Goal: Check status: Check status

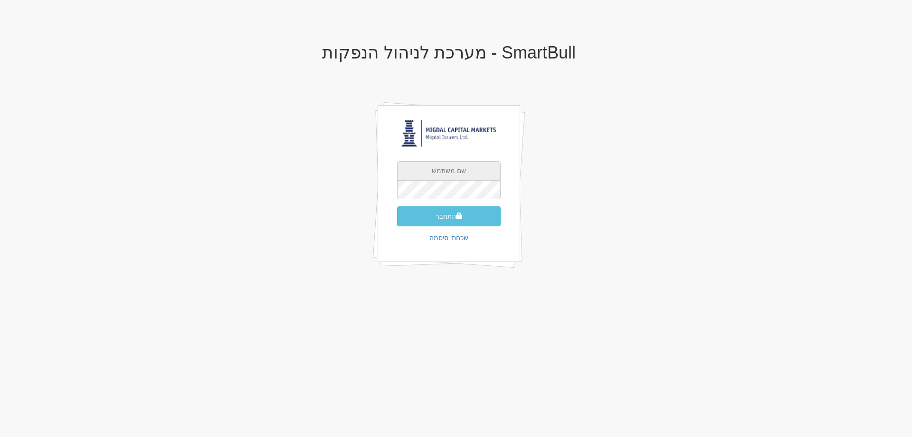
click at [462, 165] on input "text" at bounding box center [449, 170] width 104 height 19
type input "[EMAIL_ADDRESS][DOMAIN_NAME]"
click at [445, 213] on button "התחבר" at bounding box center [449, 216] width 104 height 20
click at [442, 168] on input "text" at bounding box center [449, 170] width 104 height 19
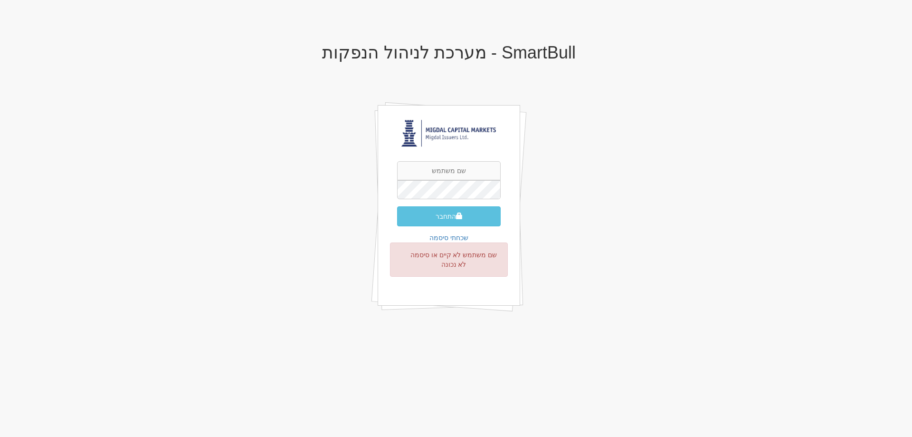
click at [614, 155] on div "SmartBull - מערכת לניהול הנפקות התחבר שכחתי סיסמה שם משתמש לא קיים או סיסמה לא …" at bounding box center [449, 189] width 556 height 310
click at [435, 177] on input "text" at bounding box center [449, 170] width 104 height 19
click at [439, 173] on input "text" at bounding box center [449, 170] width 104 height 19
type input "[EMAIL_ADDRESS][DOMAIN_NAME]"
click at [420, 221] on button "התחבר" at bounding box center [449, 216] width 104 height 20
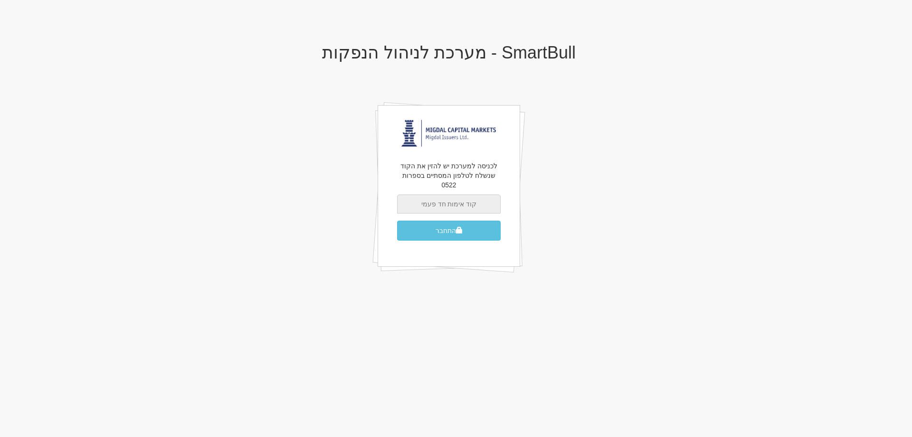
click at [423, 194] on input "text" at bounding box center [449, 203] width 104 height 19
type input "905168"
click at [441, 221] on button "התחבר" at bounding box center [449, 231] width 104 height 20
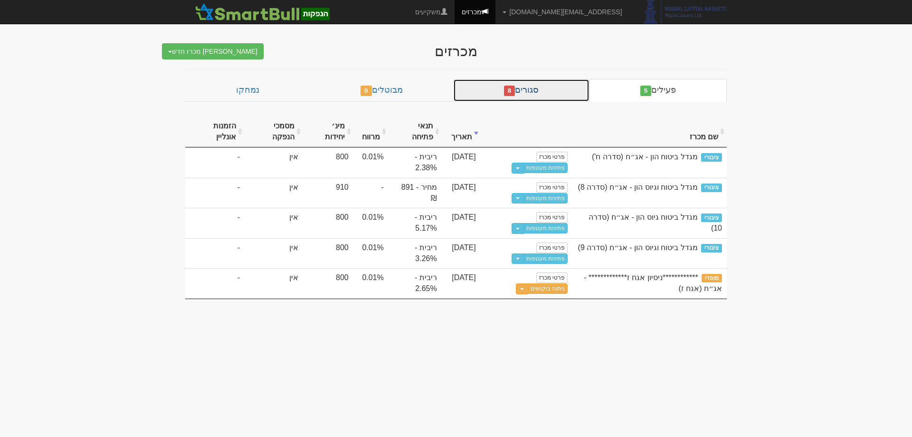
click at [547, 87] on link "סגורים 8" at bounding box center [521, 90] width 136 height 23
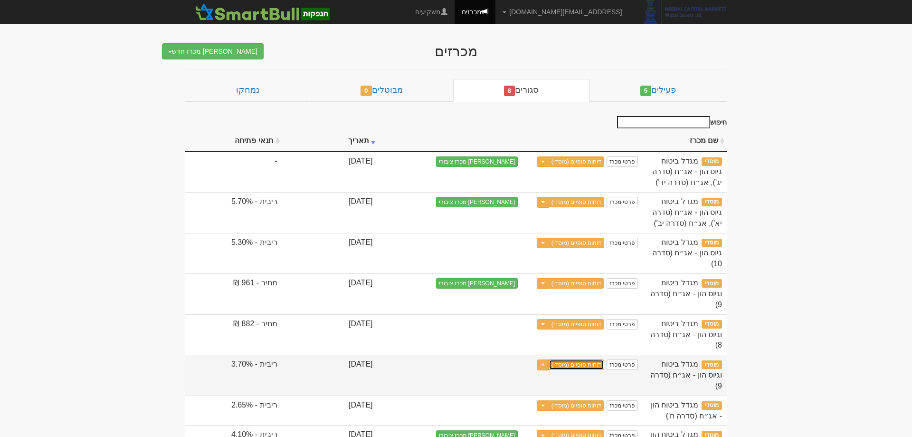
click at [571, 359] on link "דוחות סופיים (מוסדי)" at bounding box center [577, 364] width 56 height 10
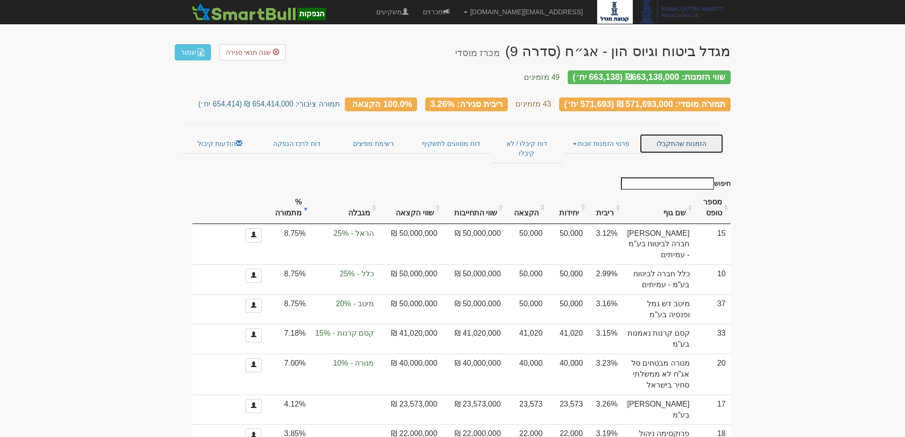
click at [680, 134] on link "הזמנות שהתקבלו" at bounding box center [682, 144] width 84 height 20
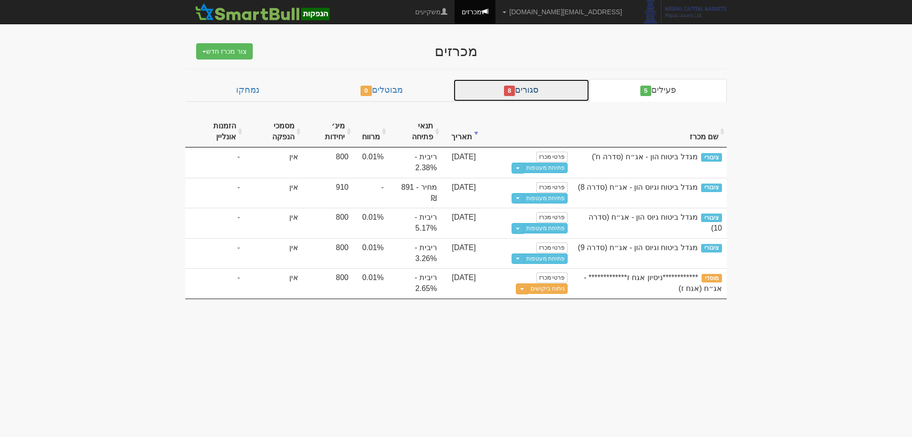
click at [539, 88] on link "סגורים 8" at bounding box center [521, 90] width 136 height 23
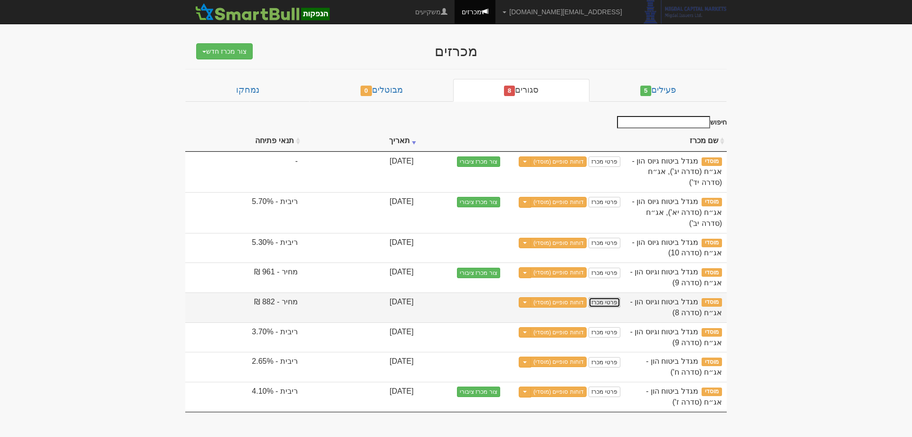
click at [600, 302] on link "פרטי מכרז" at bounding box center [604, 302] width 31 height 10
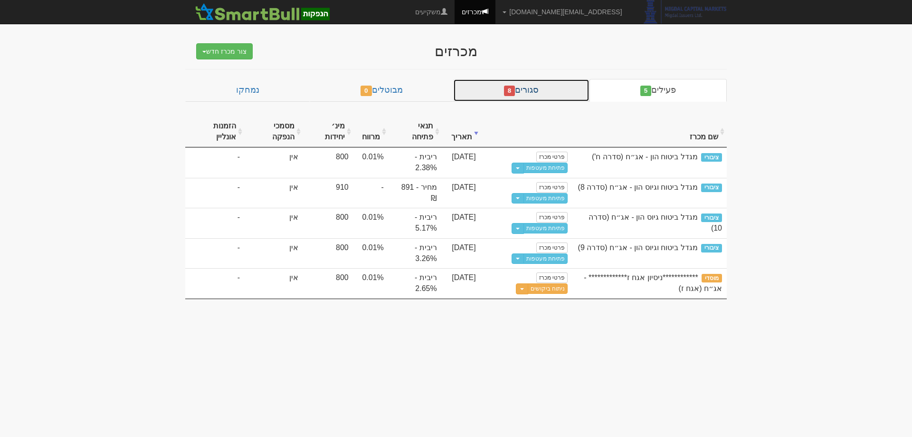
click at [573, 93] on link "סגורים 8" at bounding box center [521, 90] width 136 height 23
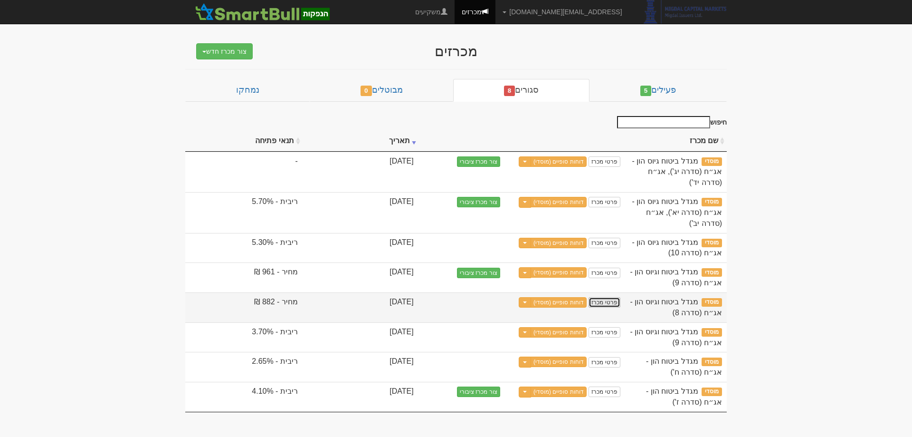
click at [611, 297] on link "פרטי מכרז" at bounding box center [604, 302] width 31 height 10
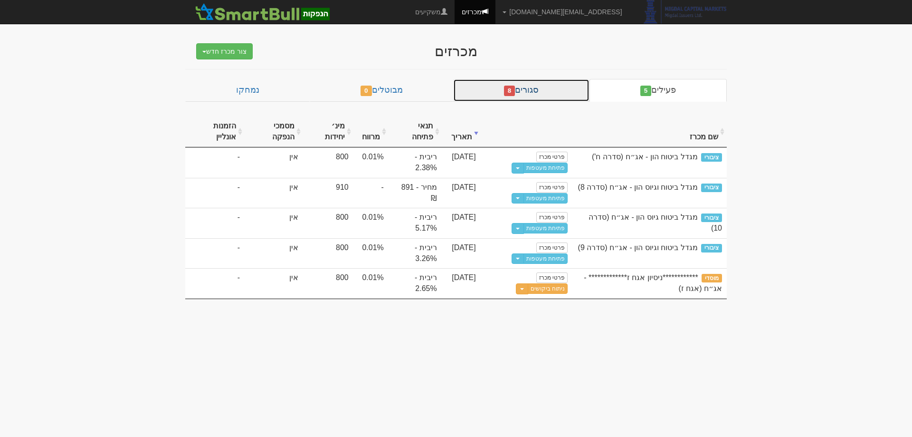
click at [548, 97] on link "סגורים 8" at bounding box center [521, 90] width 136 height 23
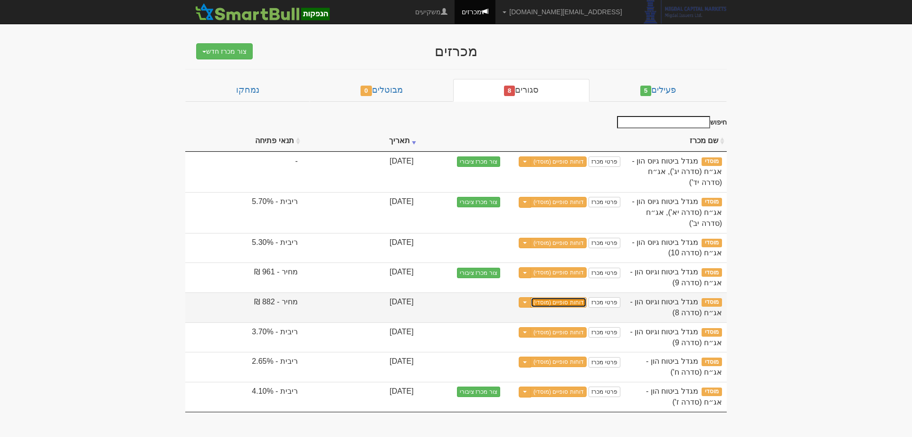
click at [570, 302] on link "דוחות סופיים (מוסדי)" at bounding box center [559, 302] width 56 height 10
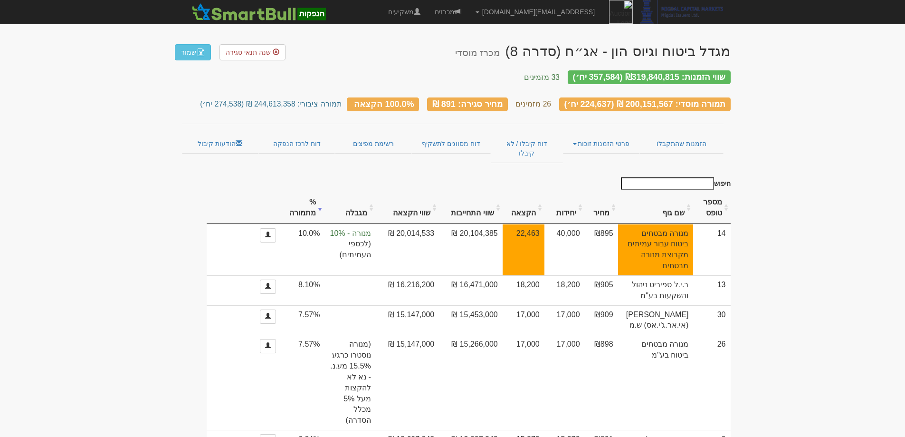
drag, startPoint x: 852, startPoint y: 151, endPoint x: 847, endPoint y: 151, distance: 4.8
click at [696, 137] on link "הזמנות שהתקבלו" at bounding box center [682, 144] width 84 height 20
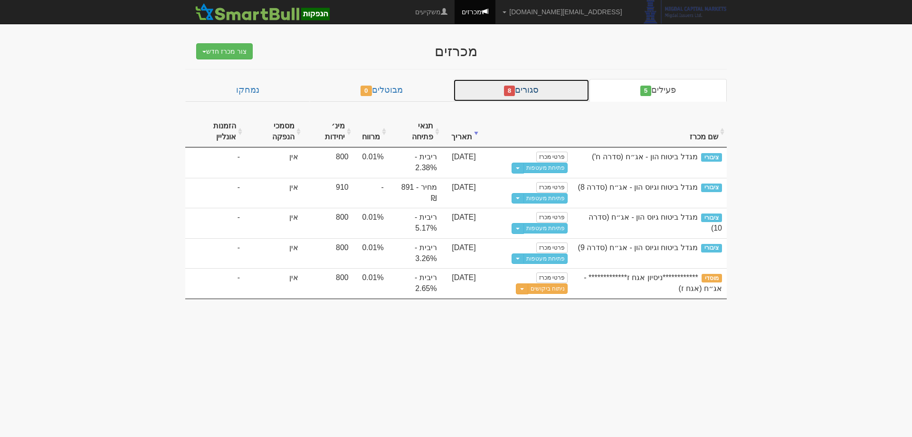
drag, startPoint x: 0, startPoint y: 0, endPoint x: 520, endPoint y: 86, distance: 527.0
click at [520, 86] on link "סגורים 8" at bounding box center [521, 90] width 136 height 23
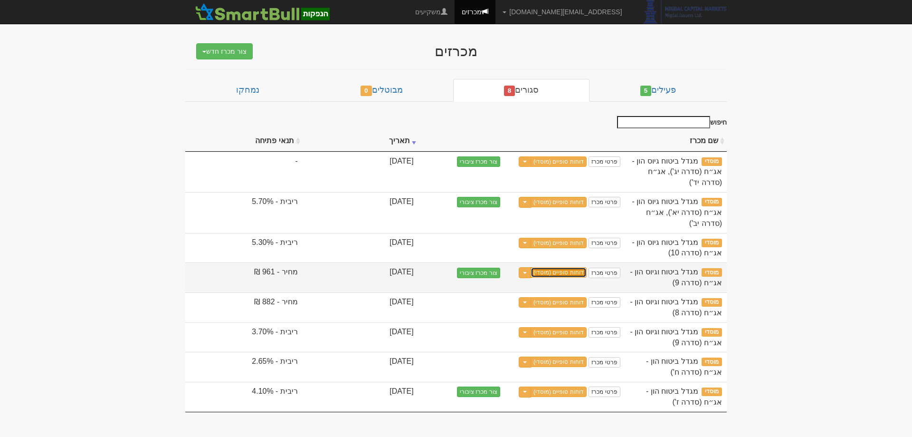
click at [561, 273] on link "דוחות סופיים (מוסדי)" at bounding box center [559, 272] width 56 height 10
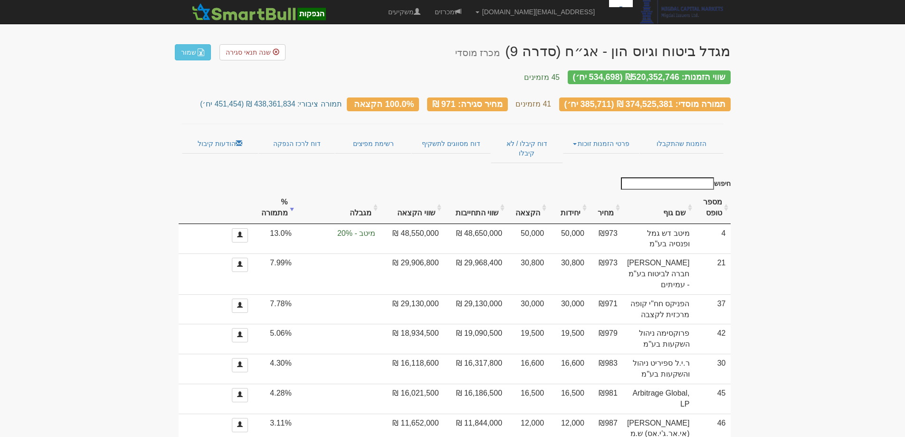
drag, startPoint x: 810, startPoint y: 231, endPoint x: 775, endPoint y: 230, distance: 35.6
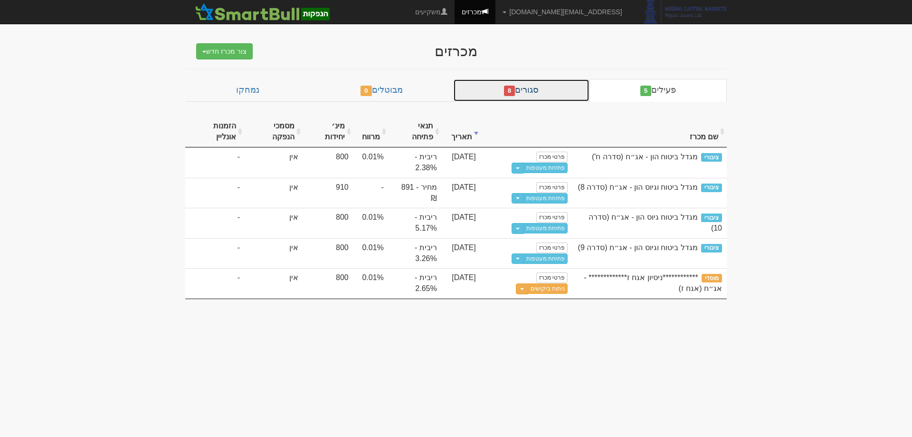
click at [568, 86] on link "סגורים 8" at bounding box center [521, 90] width 136 height 23
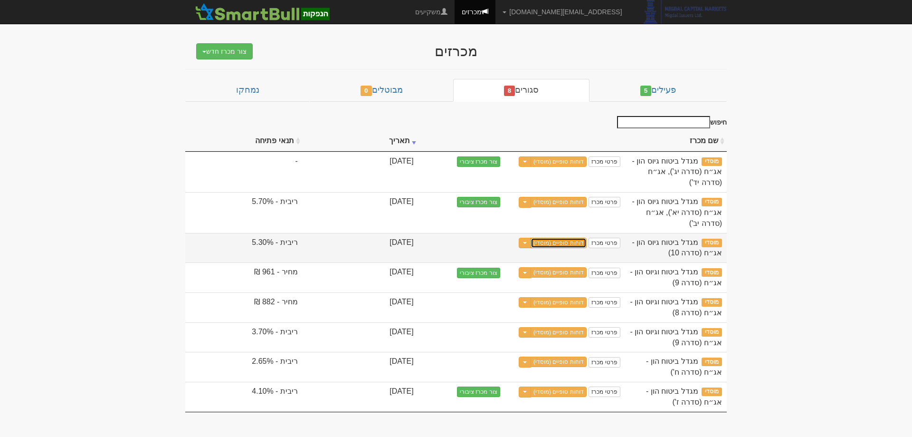
drag, startPoint x: 558, startPoint y: 244, endPoint x: 538, endPoint y: 251, distance: 21.6
click at [558, 244] on link "דוחות סופיים (מוסדי)" at bounding box center [559, 243] width 56 height 10
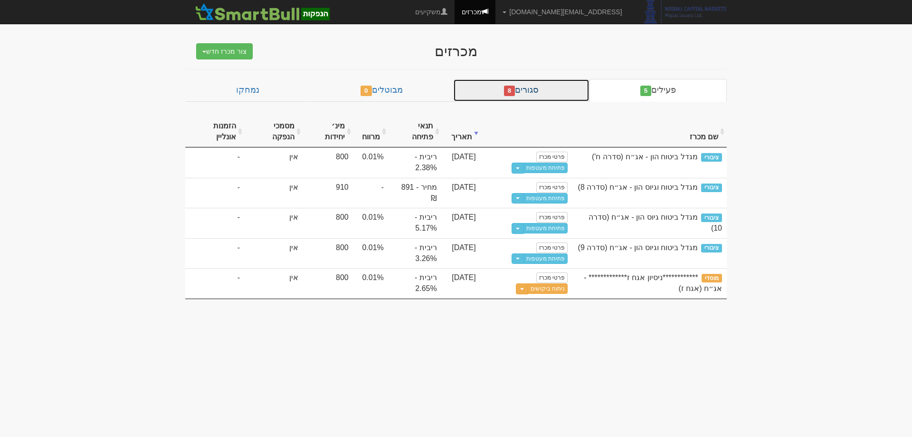
click at [537, 93] on link "סגורים 8" at bounding box center [521, 90] width 136 height 23
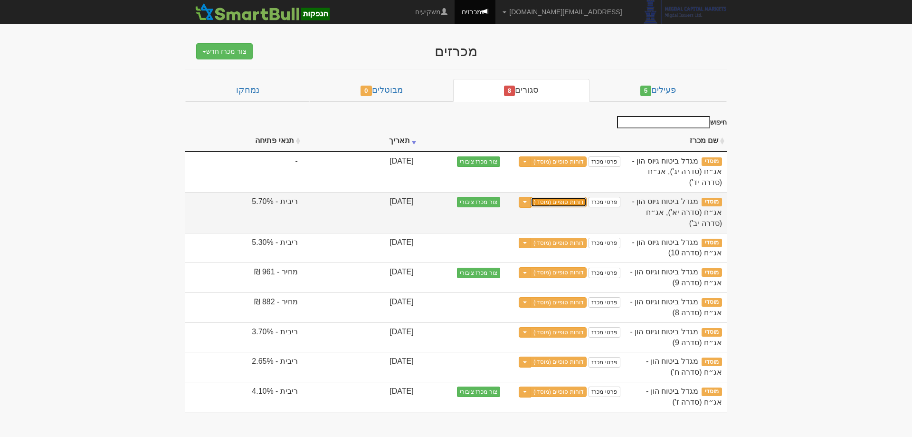
click at [557, 204] on link "דוחות סופיים (מוסדי)" at bounding box center [559, 202] width 56 height 10
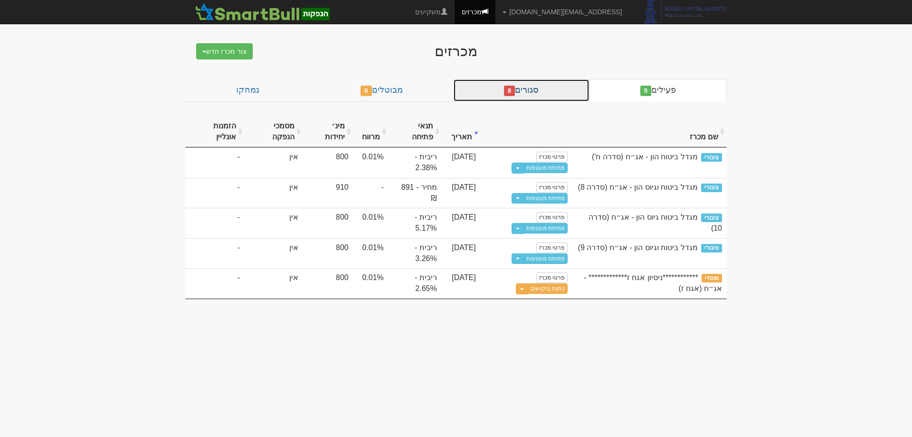
click at [543, 83] on link "סגורים 8" at bounding box center [521, 90] width 136 height 23
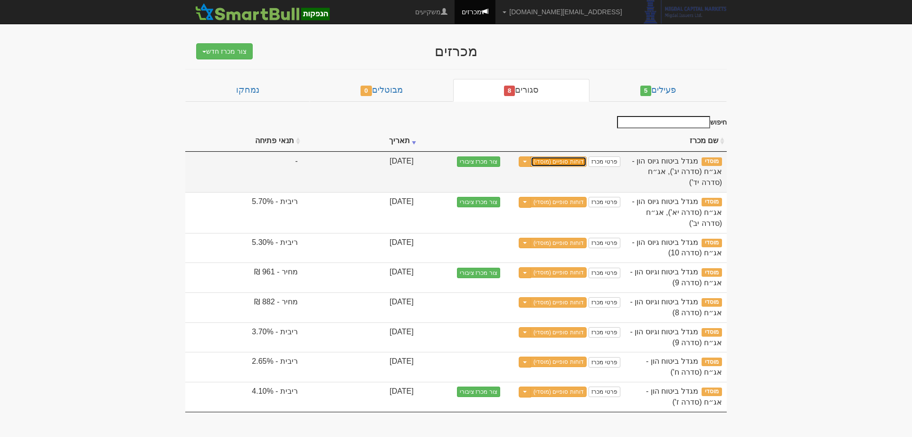
click at [556, 164] on link "דוחות סופיים (מוסדי)" at bounding box center [559, 161] width 56 height 10
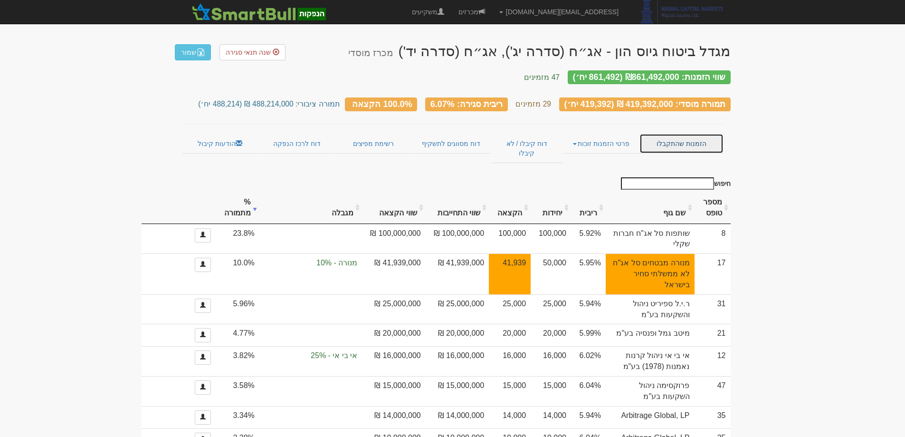
click at [668, 138] on link "הזמנות שהתקבלו" at bounding box center [682, 144] width 84 height 20
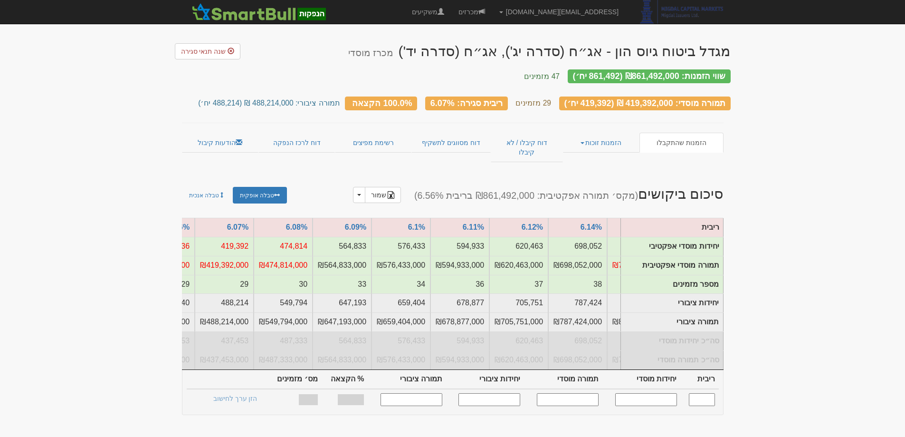
scroll to position [0, -555]
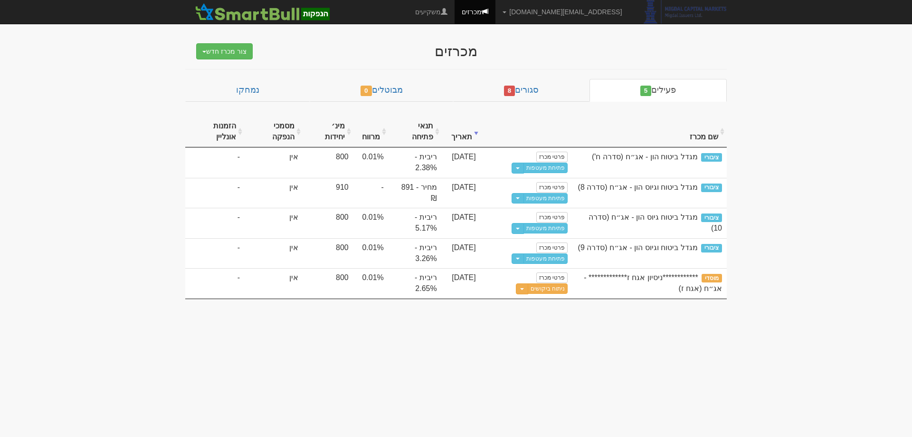
click at [538, 77] on div "מכרזים צור מכרז חדש מוסדי מוסדי מחתם אחר (ייבוא קובץ) ציבורי ללא מוסדי פעילים 5…" at bounding box center [456, 166] width 556 height 265
click at [539, 91] on link "סגורים 8" at bounding box center [521, 90] width 136 height 23
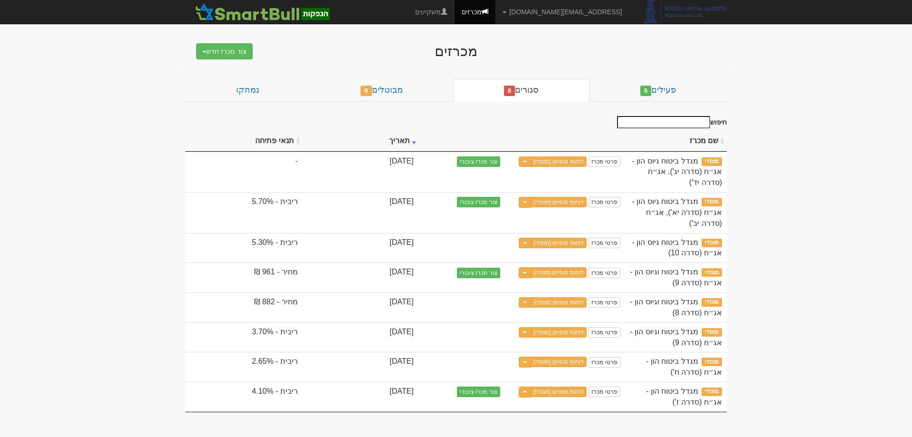
drag, startPoint x: 562, startPoint y: 313, endPoint x: 777, endPoint y: 313, distance: 215.8
click at [777, 313] on body "omryi@msh.co.il הגדרות חשבונות הנפקה תבניות הודעות קיבול" at bounding box center [456, 218] width 912 height 437
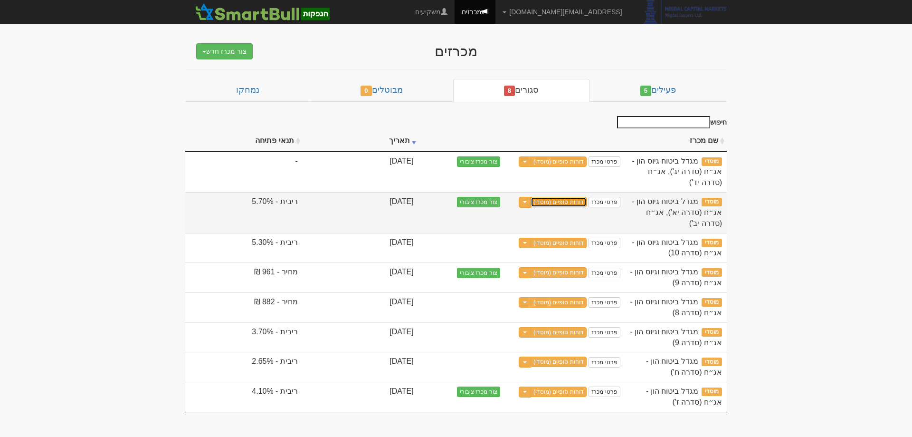
click at [557, 201] on link "דוחות סופיים (מוסדי)" at bounding box center [559, 202] width 56 height 10
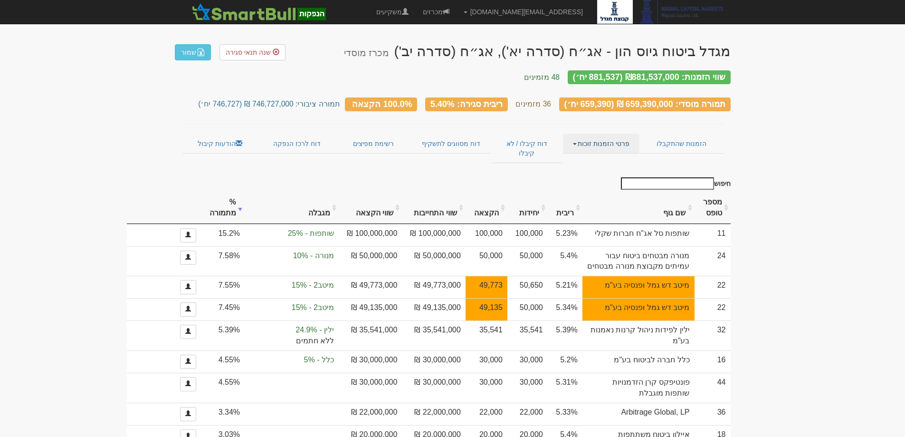
click at [604, 139] on link "פרטי הזמנות זוכות" at bounding box center [601, 144] width 77 height 20
drag, startPoint x: 538, startPoint y: 116, endPoint x: 561, endPoint y: 114, distance: 23.5
click at [694, 134] on link "הזמנות שהתקבלו" at bounding box center [682, 144] width 84 height 20
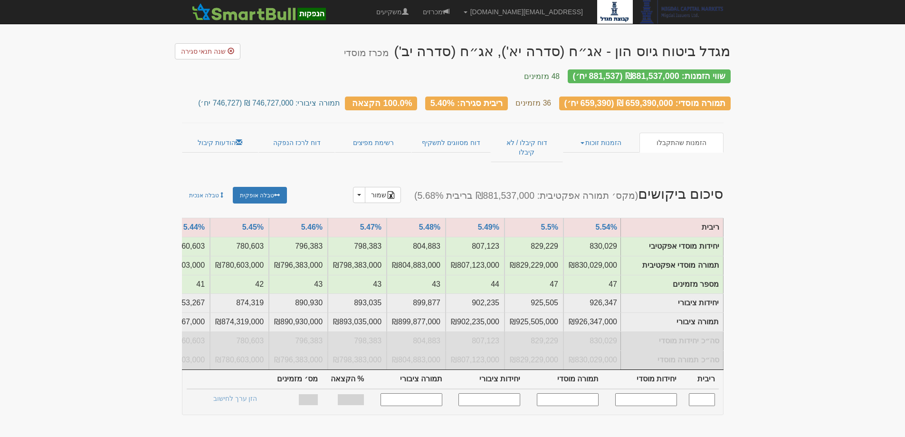
scroll to position [0, -309]
